Goal: Transaction & Acquisition: Purchase product/service

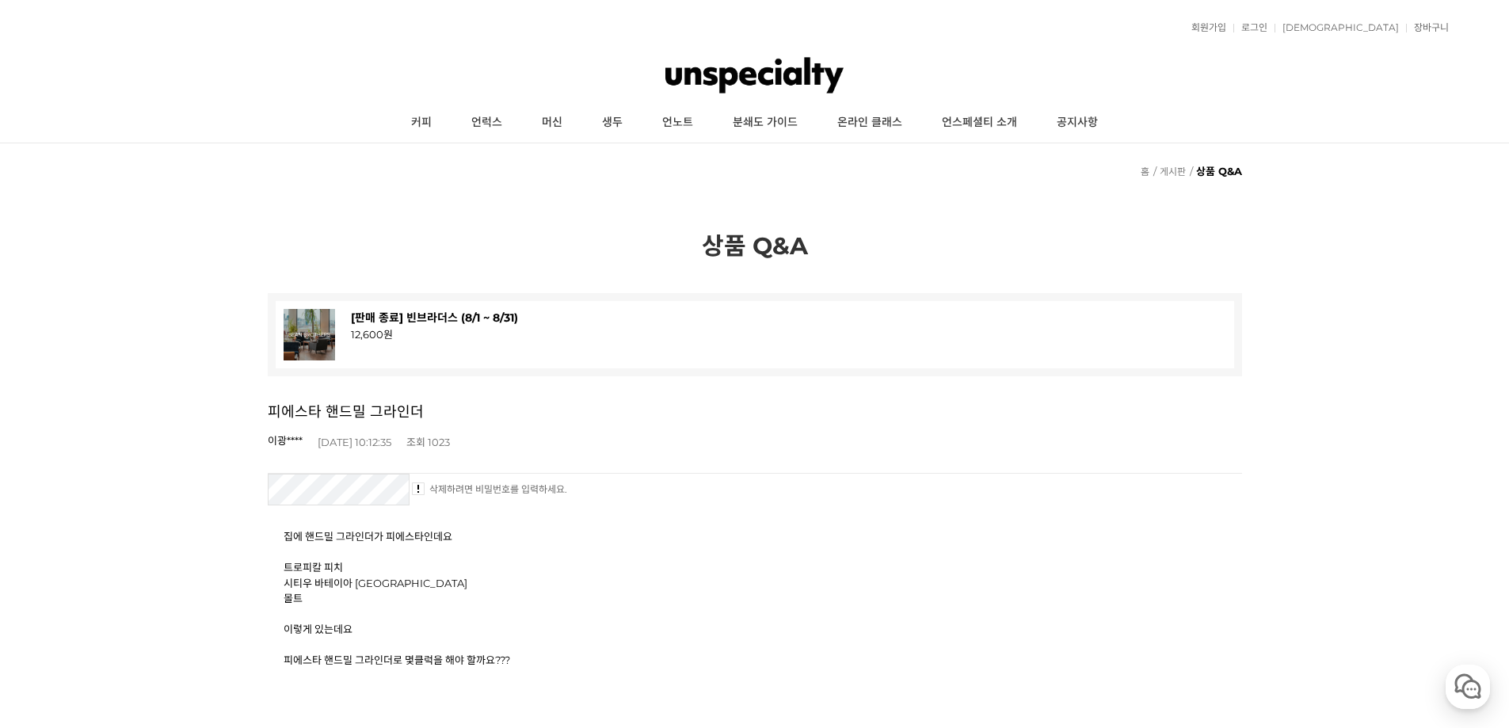
click at [727, 55] on img at bounding box center [755, 75] width 178 height 48
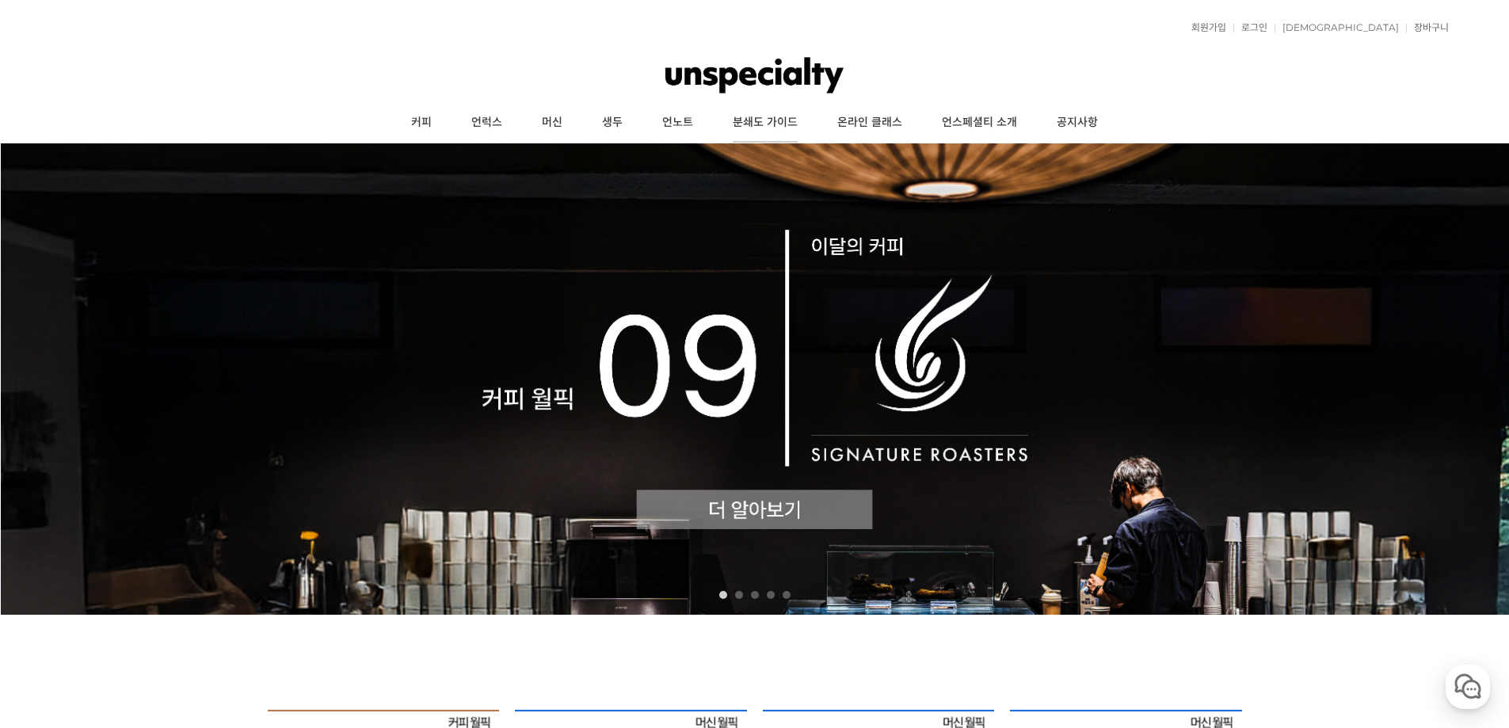
click at [756, 125] on link "분쇄도 가이드" at bounding box center [765, 123] width 105 height 40
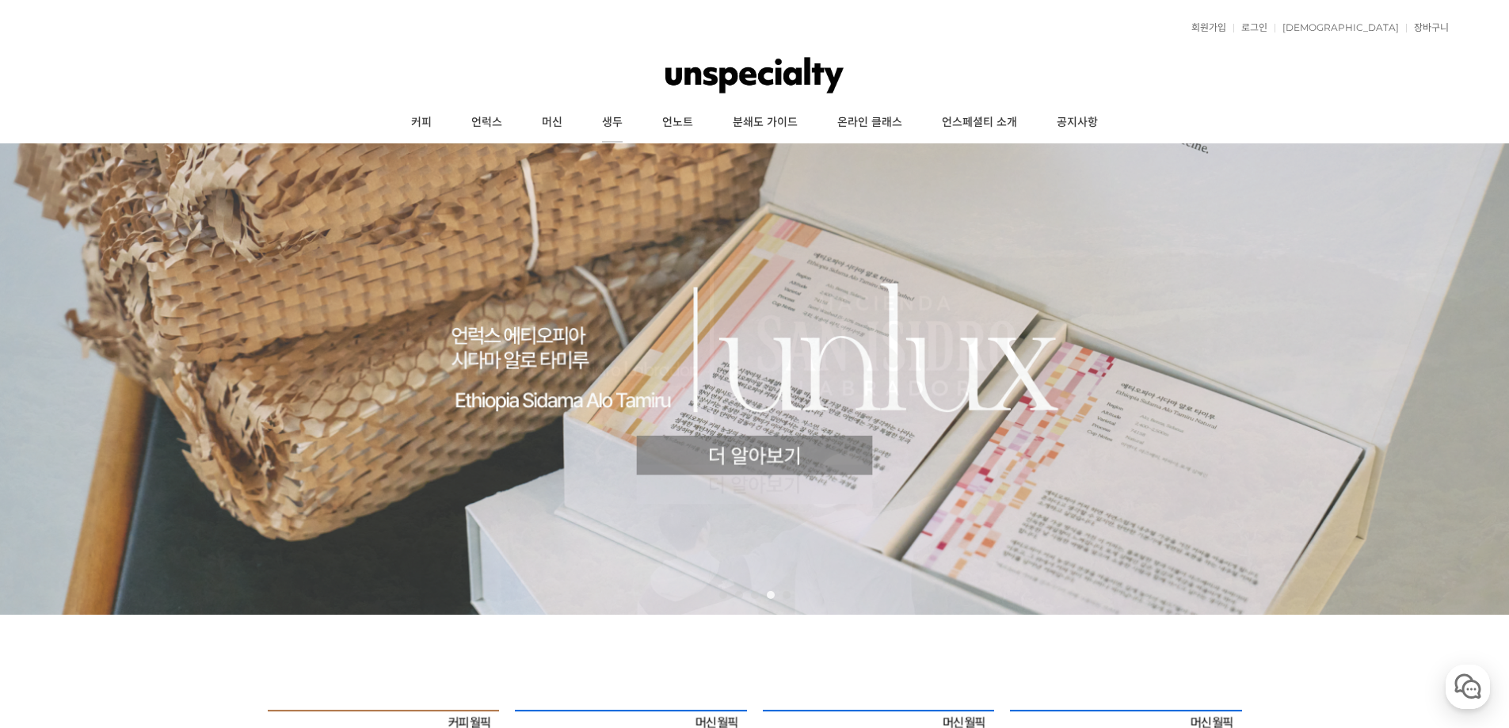
click at [591, 128] on link "생두" at bounding box center [612, 123] width 60 height 40
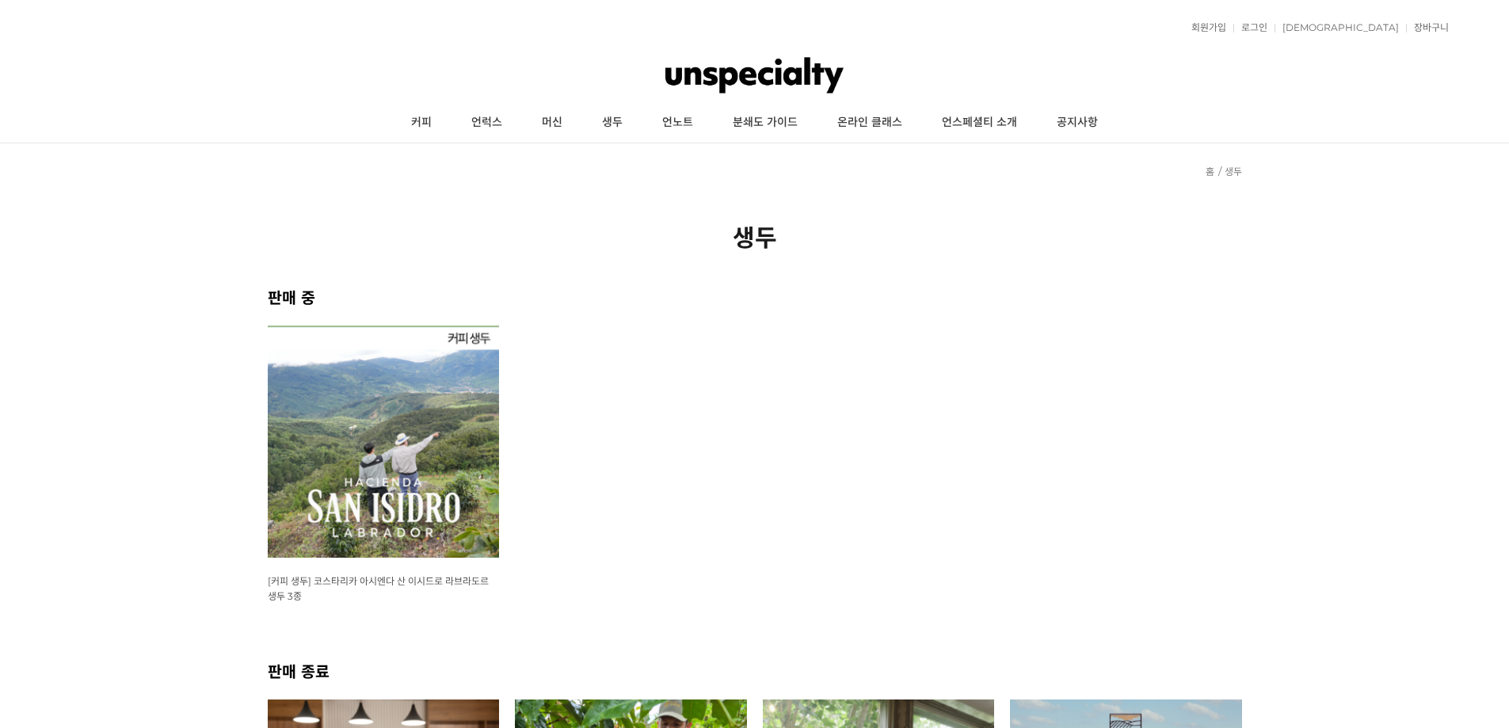
click at [534, 117] on link "머신" at bounding box center [552, 123] width 60 height 40
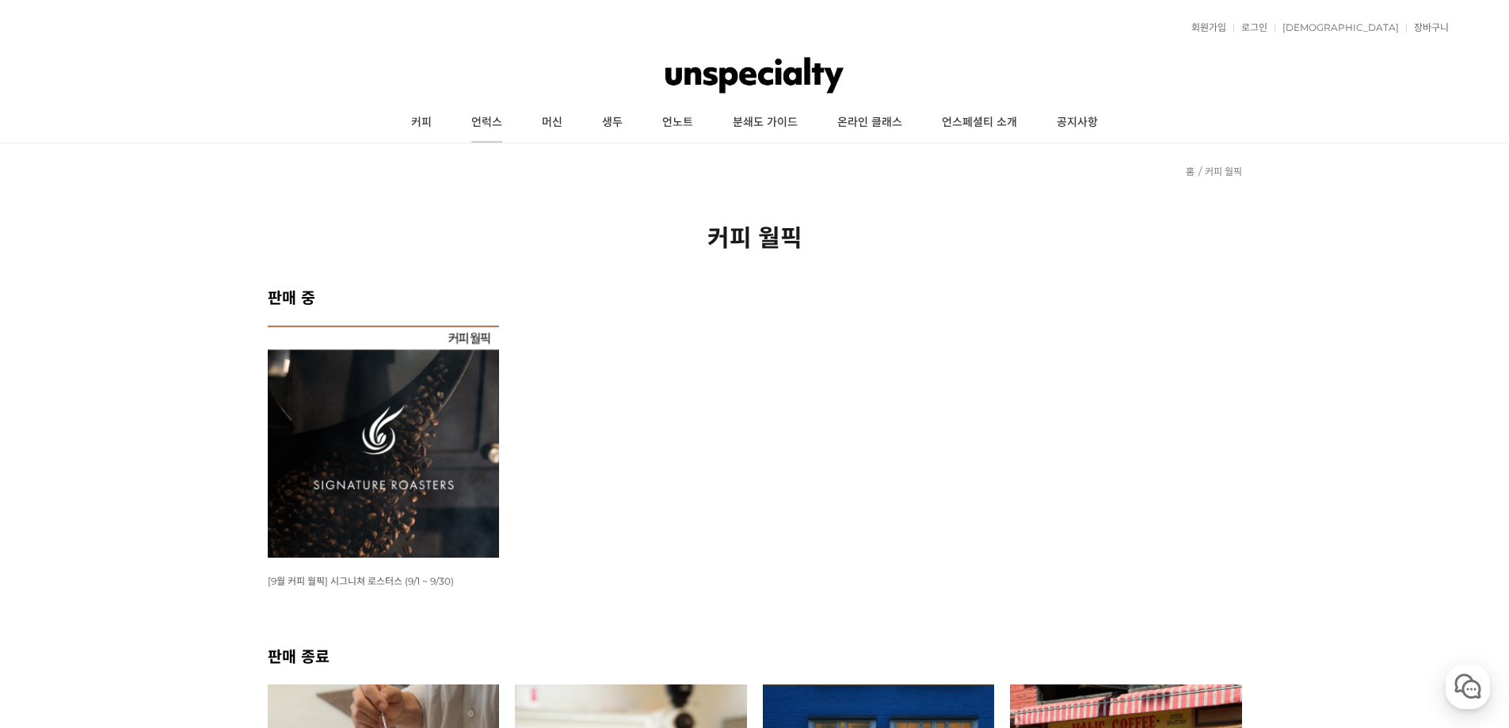
click at [494, 123] on link "언럭스" at bounding box center [487, 123] width 71 height 40
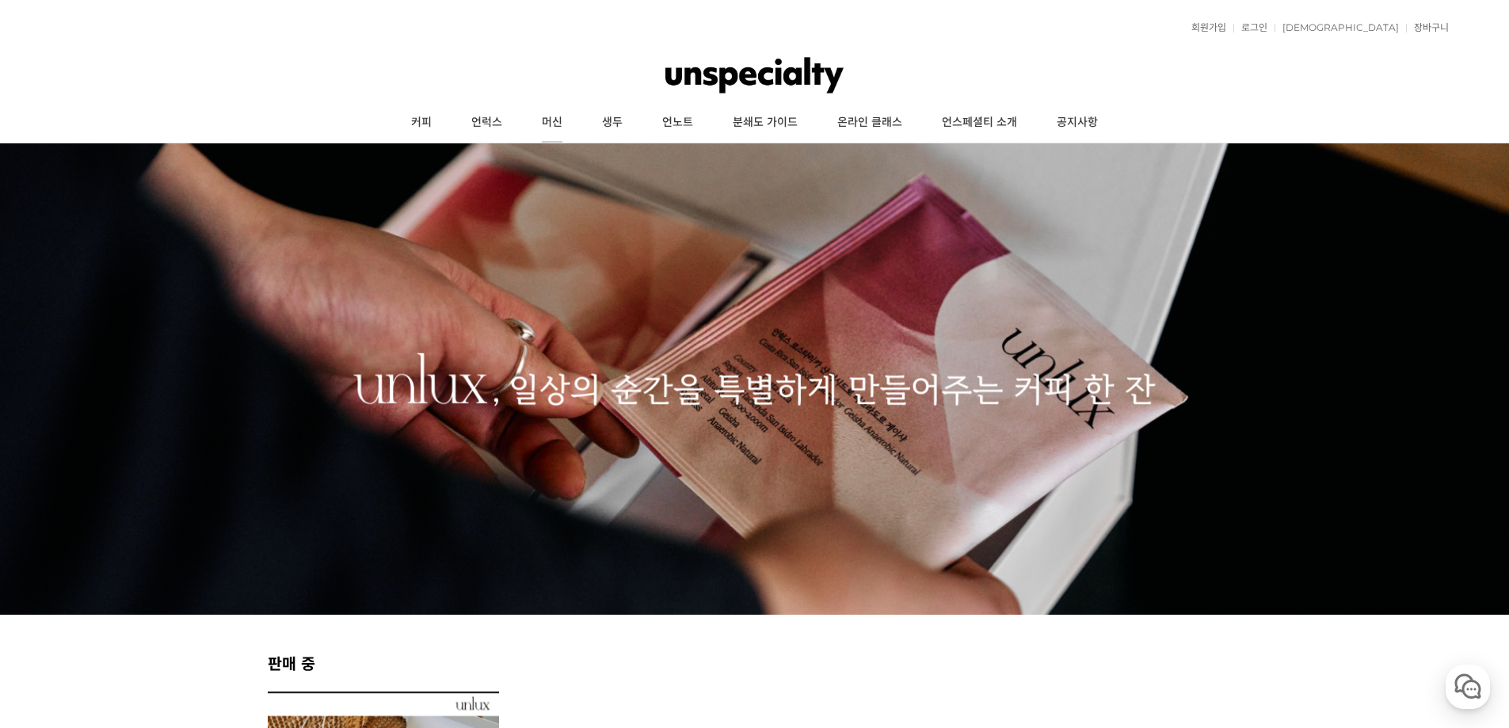
click at [563, 132] on link "머신" at bounding box center [552, 123] width 60 height 40
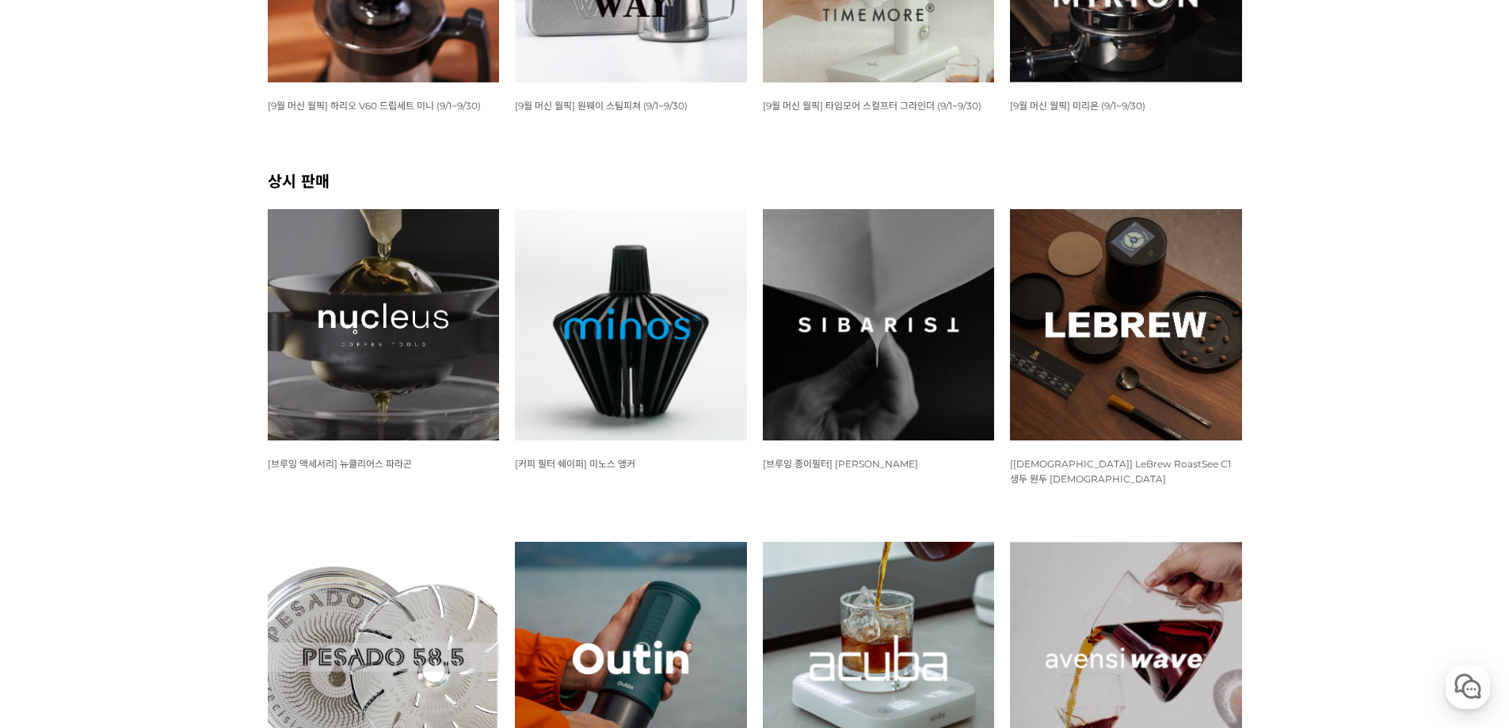
scroll to position [158, 0]
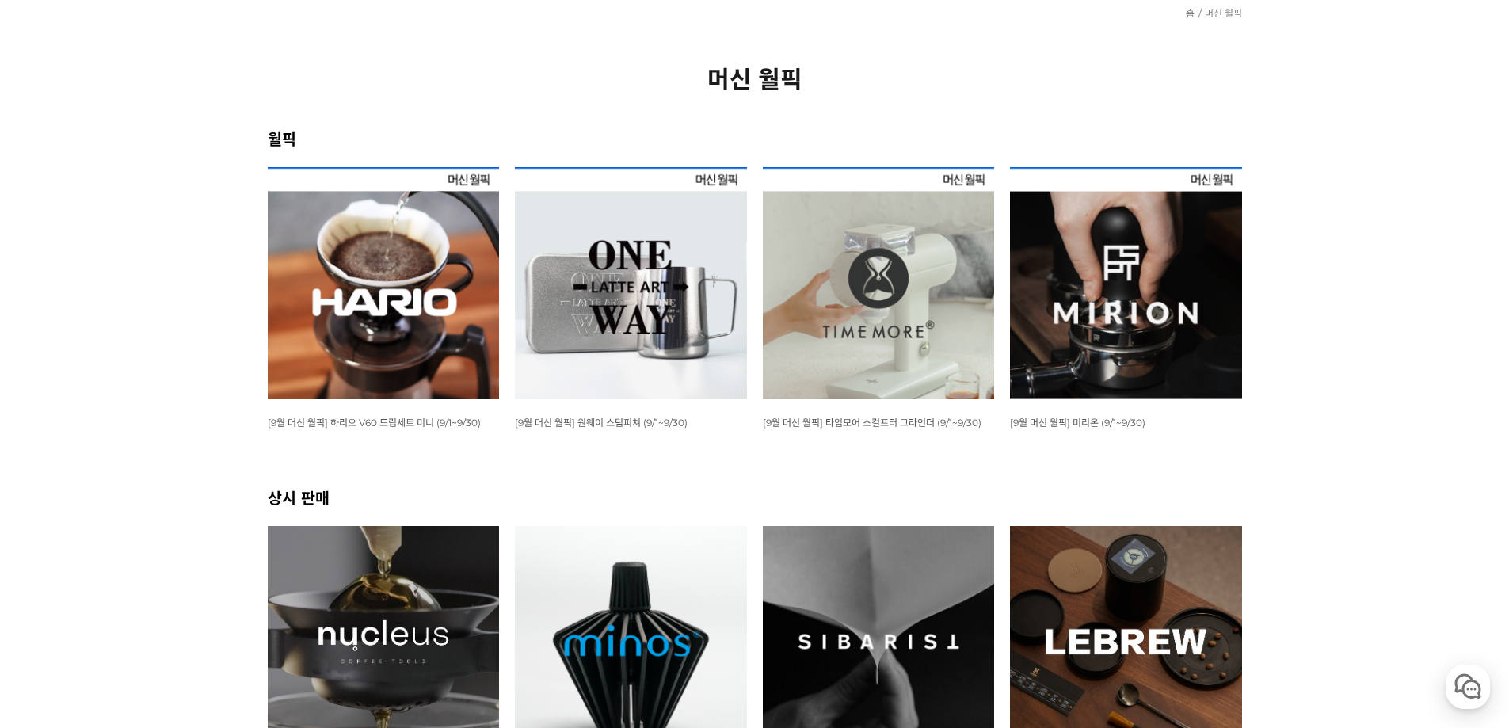
click at [318, 312] on img at bounding box center [384, 283] width 232 height 232
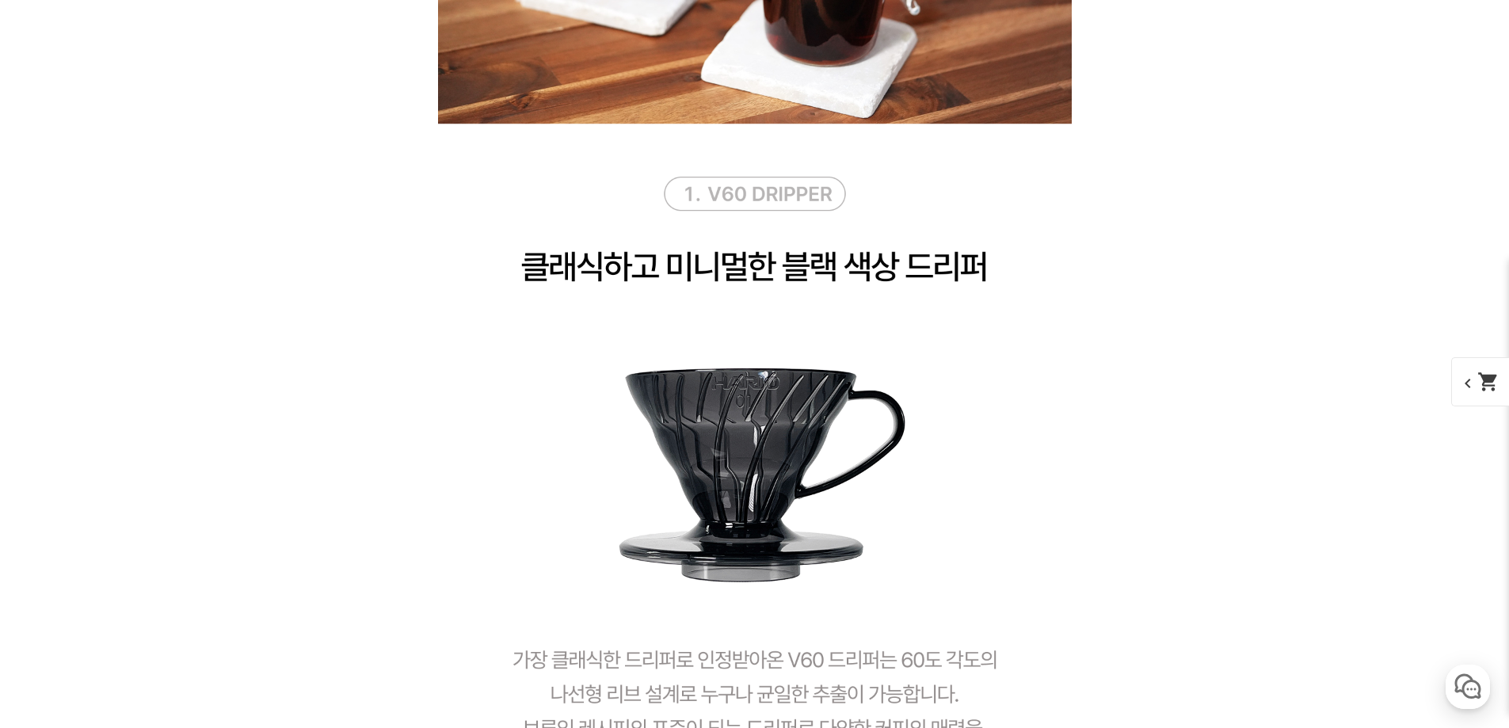
scroll to position [2615, 0]
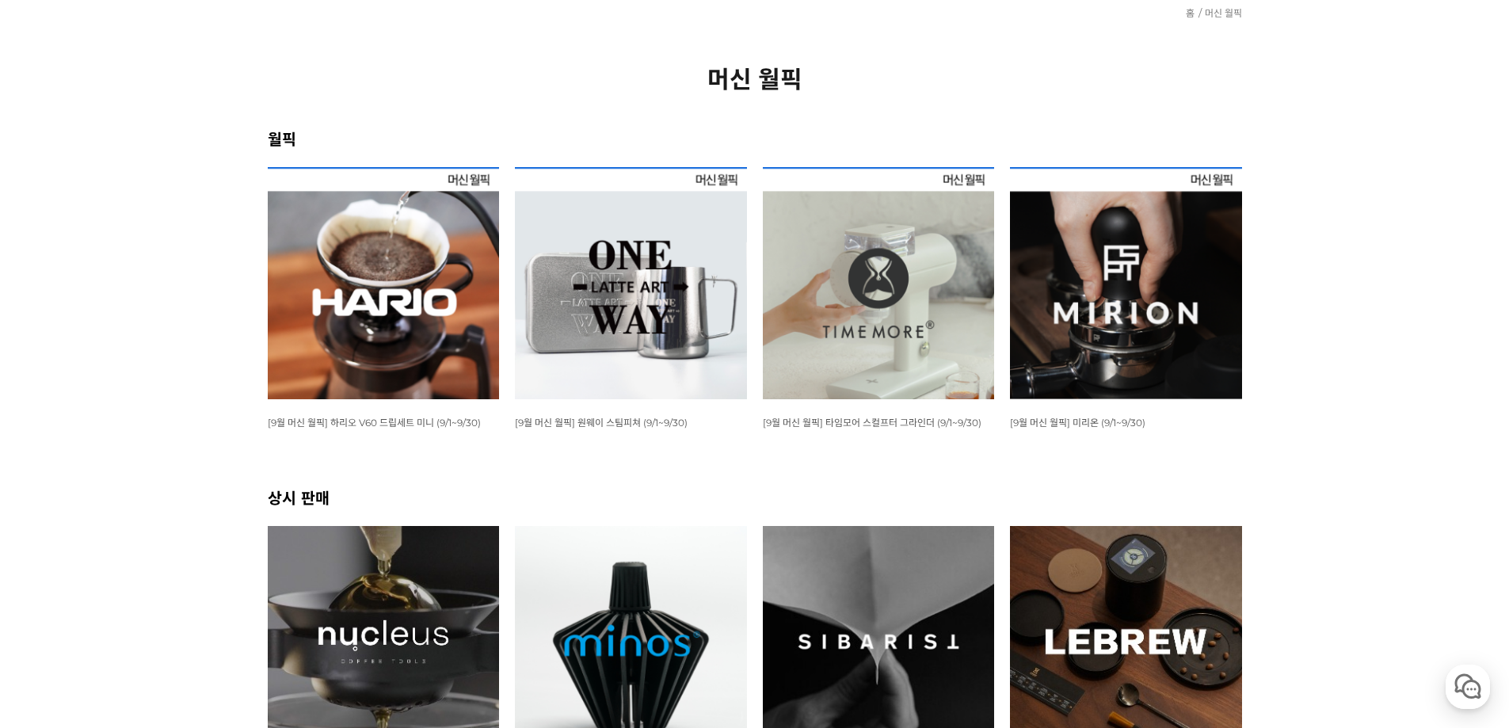
click at [878, 312] on img at bounding box center [879, 283] width 232 height 232
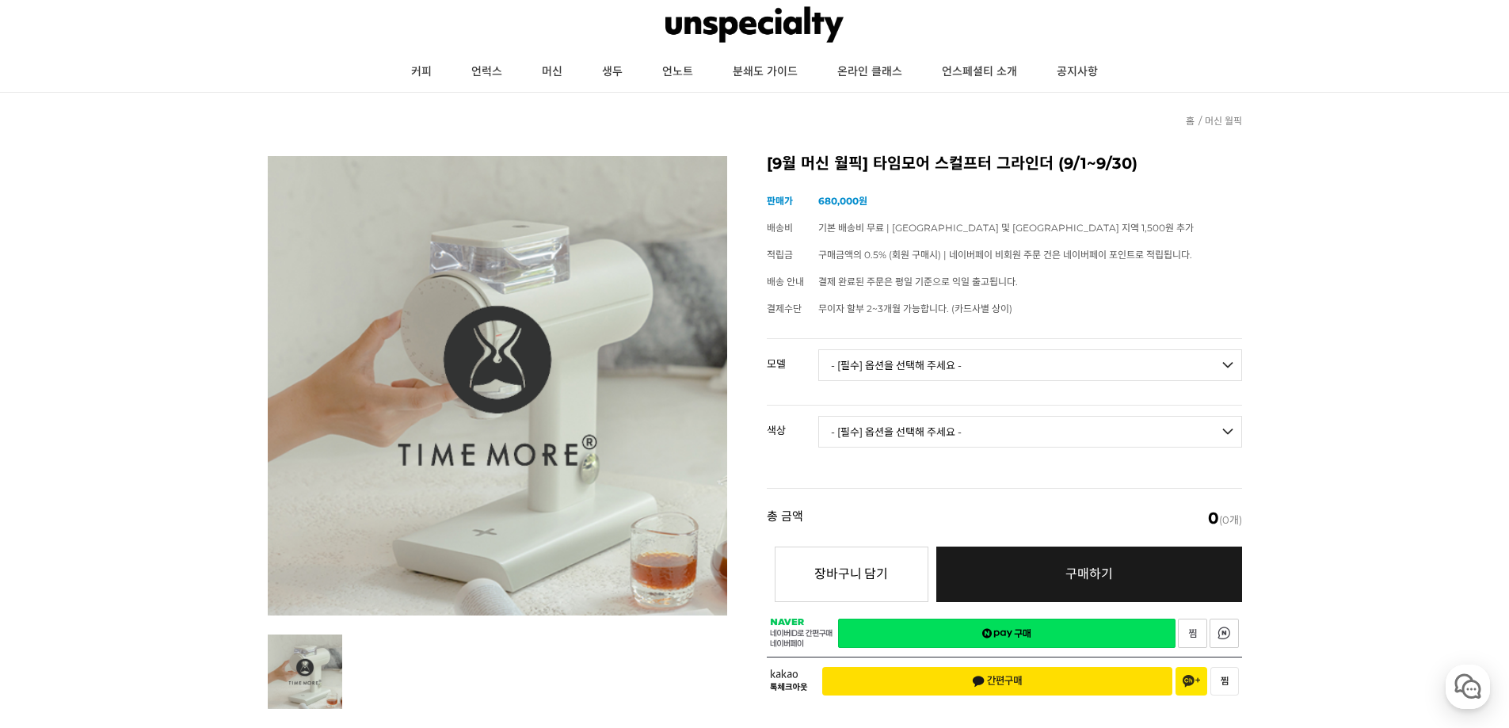
scroll to position [79, 0]
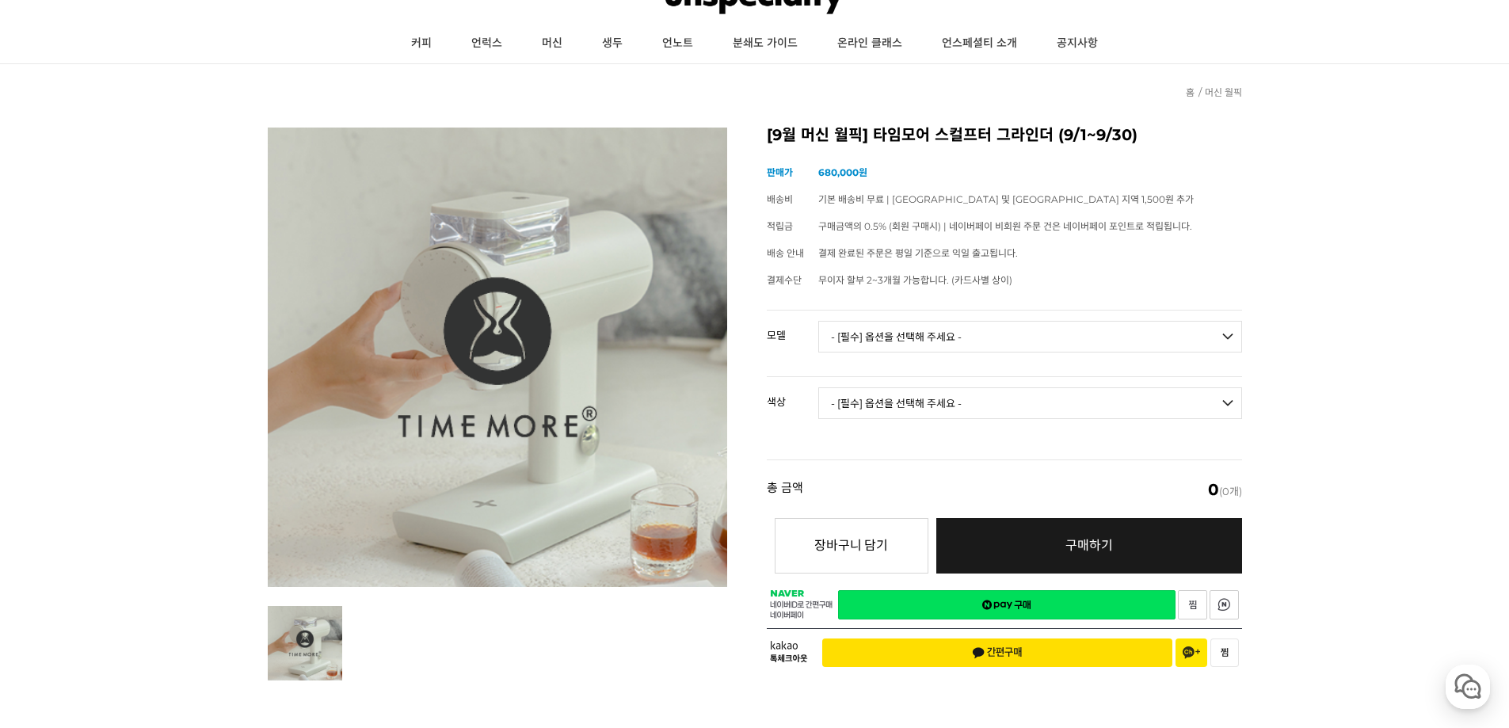
click at [945, 322] on select "- [필수] 옵션을 선택해 주세요 - ------------------- 078S 064S" at bounding box center [1030, 337] width 424 height 32
click at [894, 334] on select "- [필수] 옵션을 선택해 주세요 - ------------------- 078S 064S" at bounding box center [1030, 337] width 424 height 32
select select "064S"
click at [818, 321] on select "- [필수] 옵션을 선택해 주세요 - ------------------- 078S 064S" at bounding box center [1030, 337] width 424 height 32
click at [864, 410] on select "- [필수] 옵션을 선택해 주세요 - ------------------- 블랙 화이트" at bounding box center [1030, 403] width 424 height 32
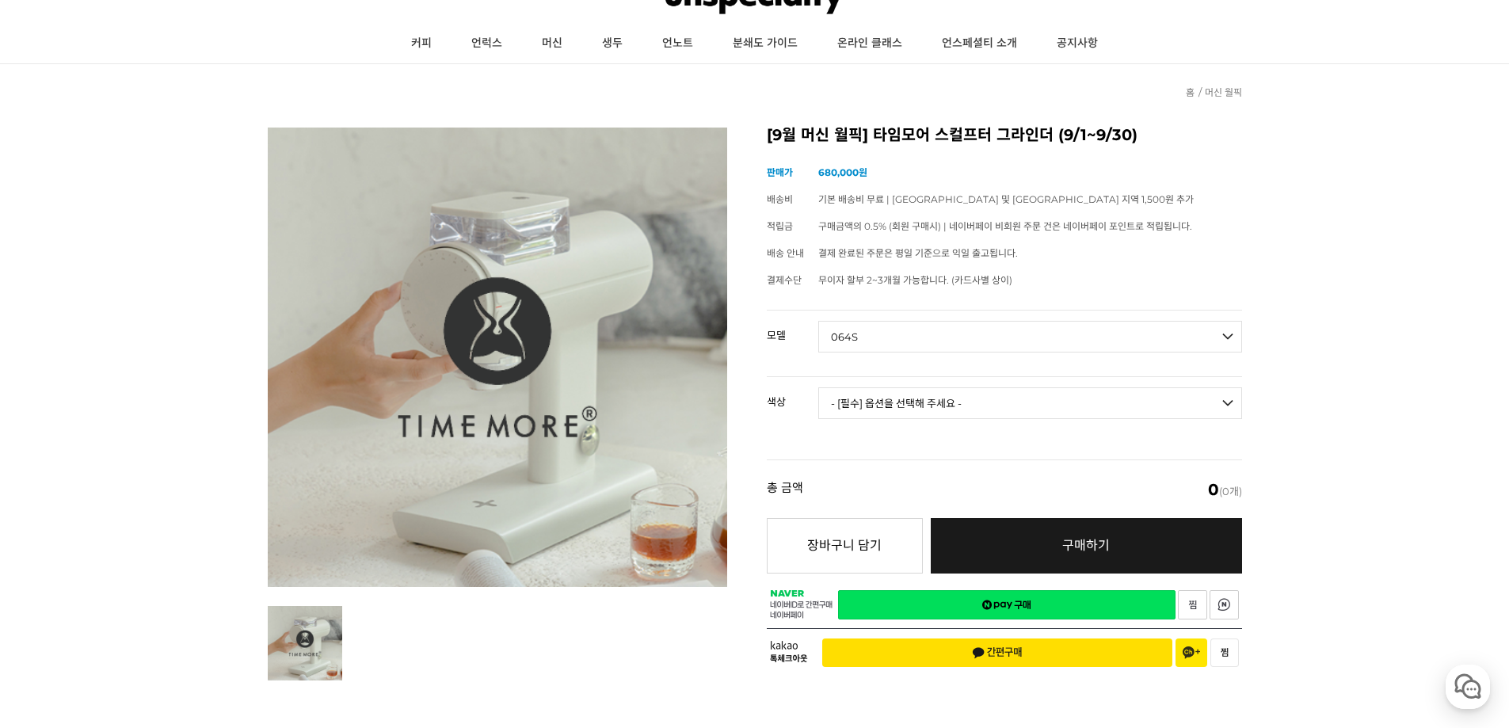
select select "블랙"
click at [818, 387] on select "- [필수] 옵션을 선택해 주세요 - ------------------- 블랙 화이트" at bounding box center [1030, 403] width 424 height 32
select select "*"
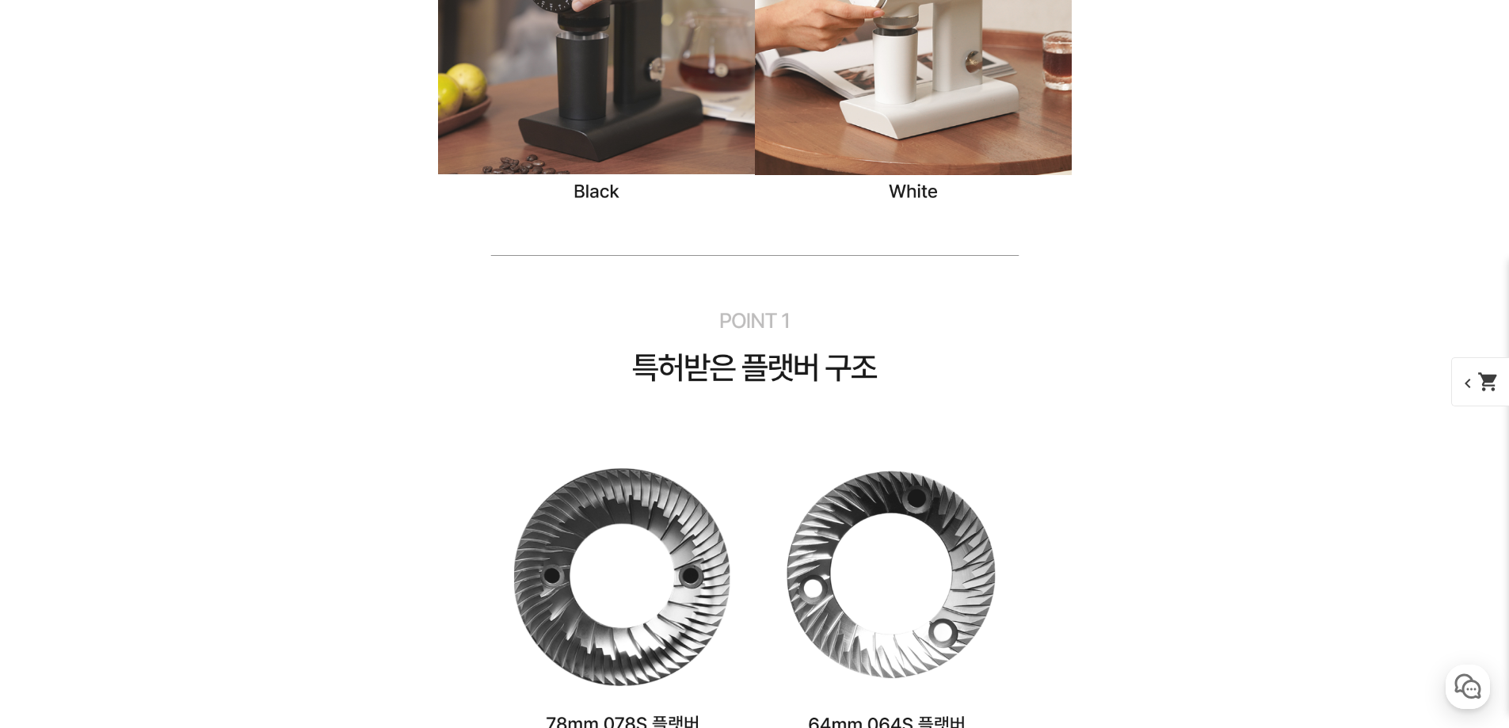
scroll to position [5076, 0]
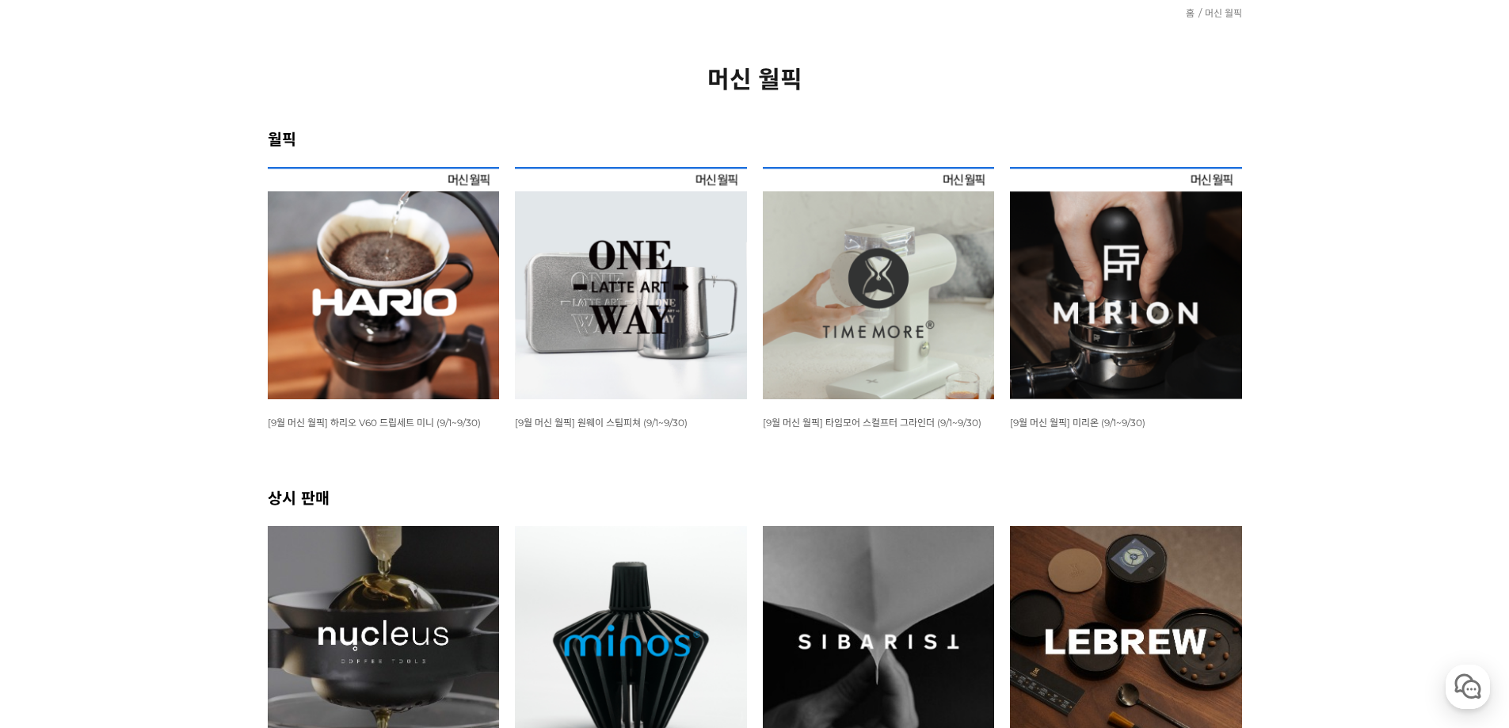
click at [1203, 313] on img at bounding box center [1126, 283] width 232 height 232
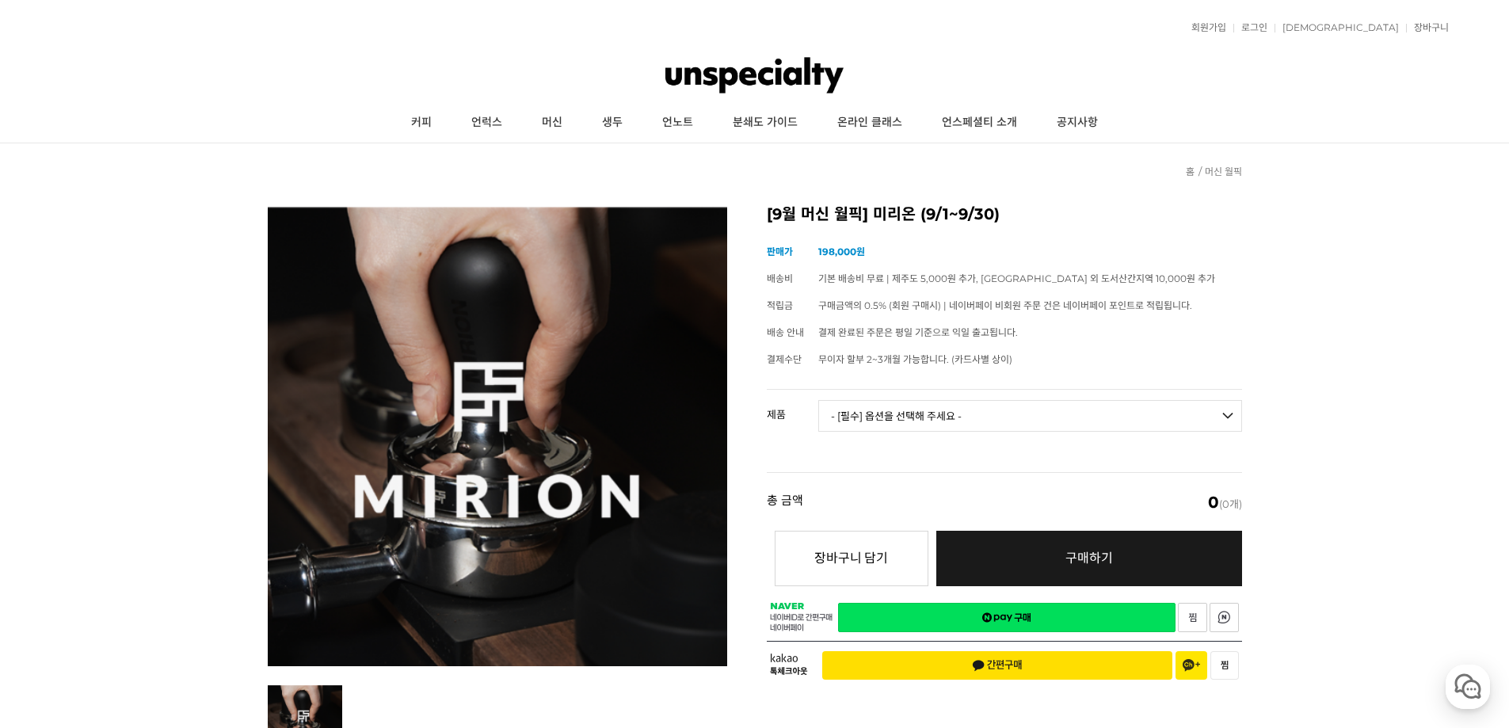
click at [724, 77] on img at bounding box center [755, 75] width 178 height 48
